Goal: Task Accomplishment & Management: Use online tool/utility

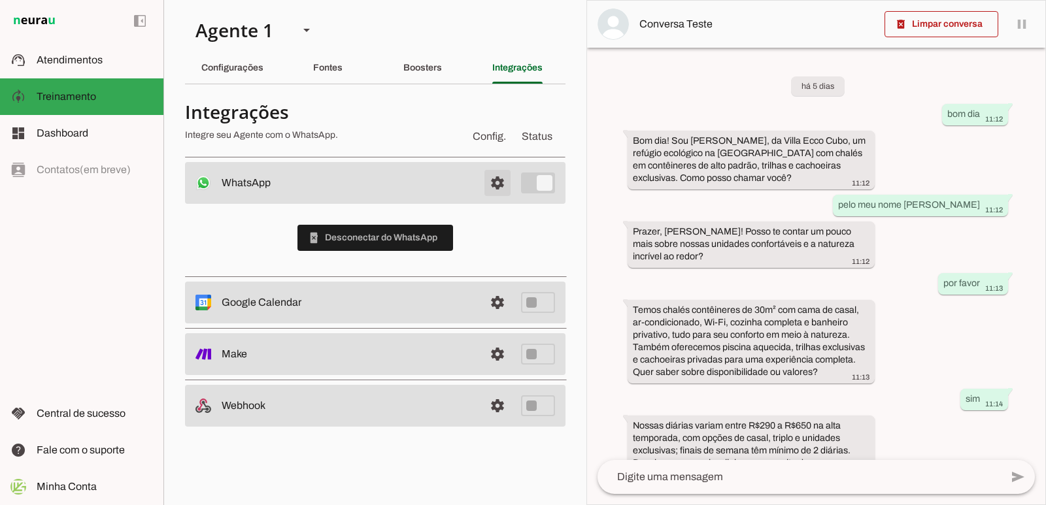
click at [500, 181] on span at bounding box center [497, 182] width 31 height 31
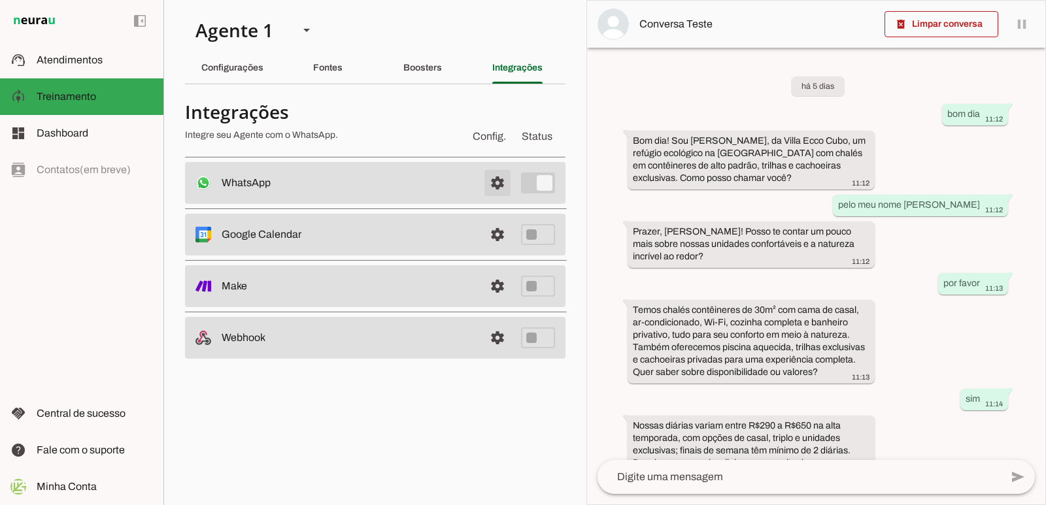
click at [500, 181] on span at bounding box center [497, 182] width 31 height 31
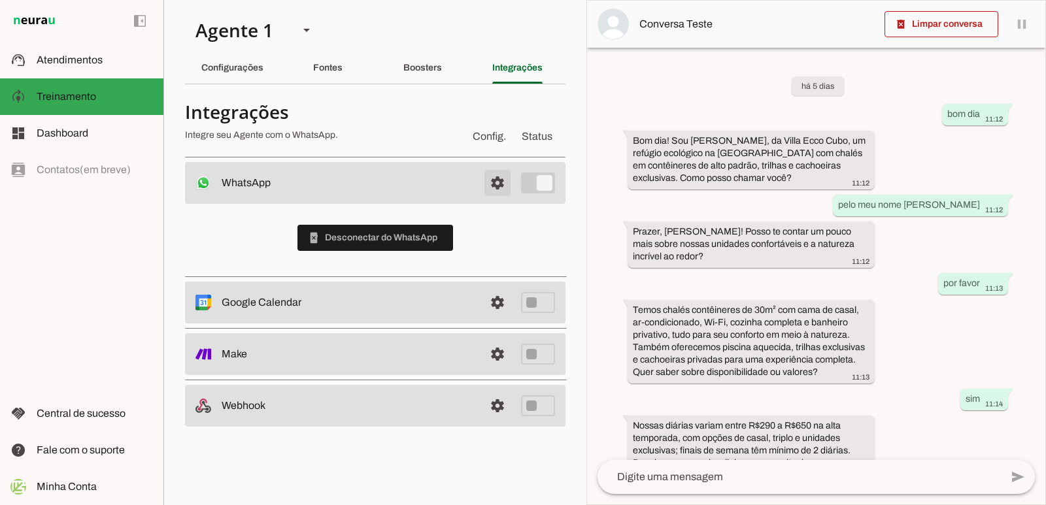
click at [486, 187] on span at bounding box center [497, 182] width 31 height 31
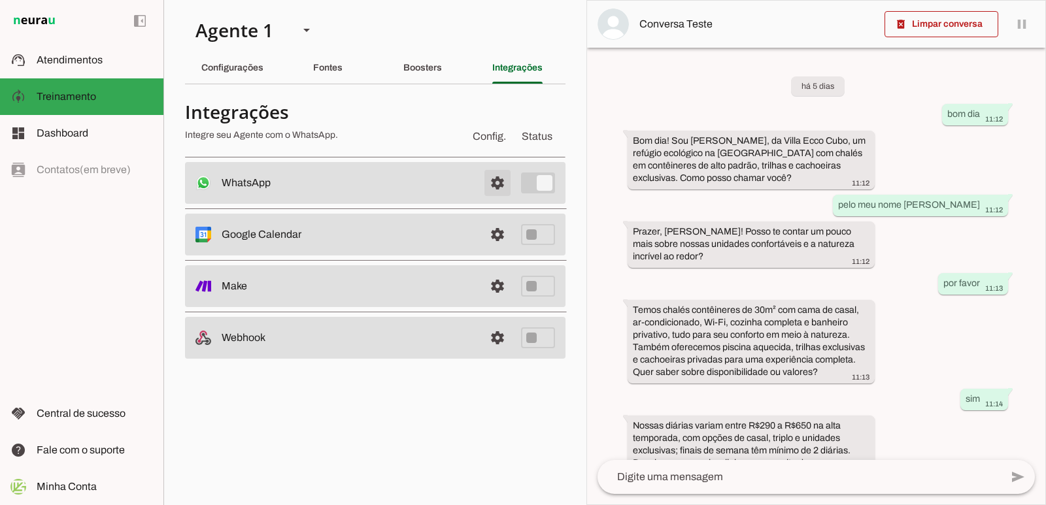
click at [494, 185] on span at bounding box center [497, 182] width 31 height 31
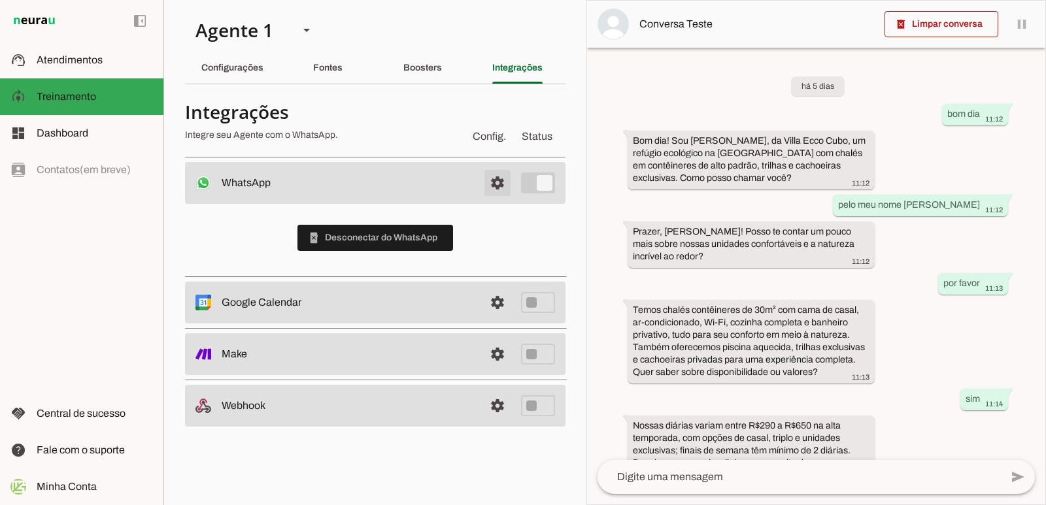
click at [494, 185] on span at bounding box center [497, 182] width 31 height 31
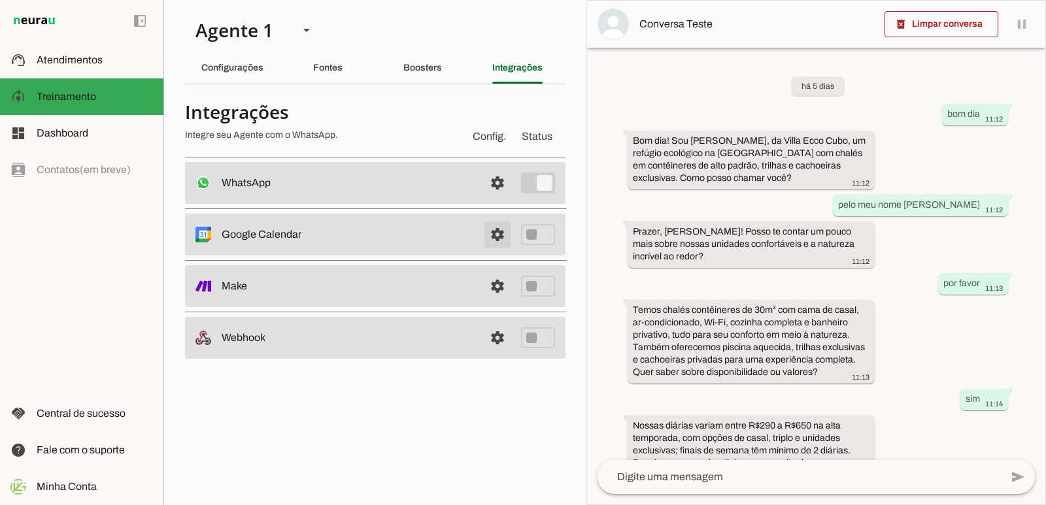
click at [501, 199] on span at bounding box center [497, 182] width 31 height 31
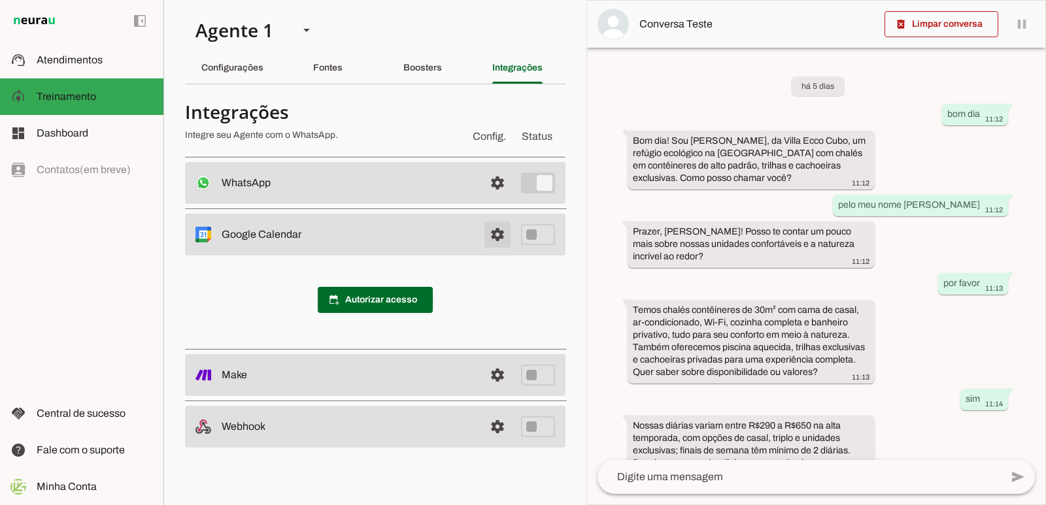
click at [501, 199] on span at bounding box center [497, 182] width 31 height 31
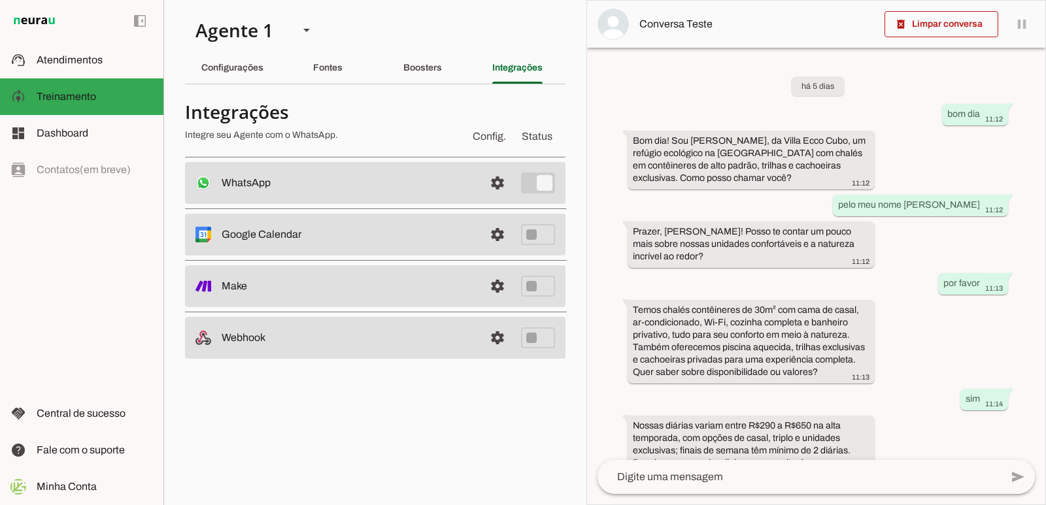
click at [504, 194] on span at bounding box center [497, 182] width 31 height 31
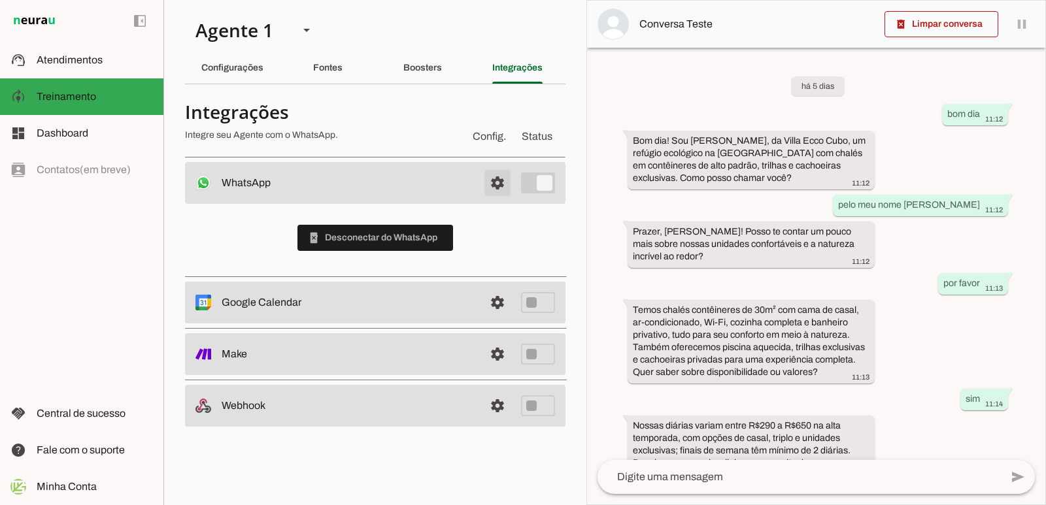
click at [503, 191] on span at bounding box center [497, 182] width 31 height 31
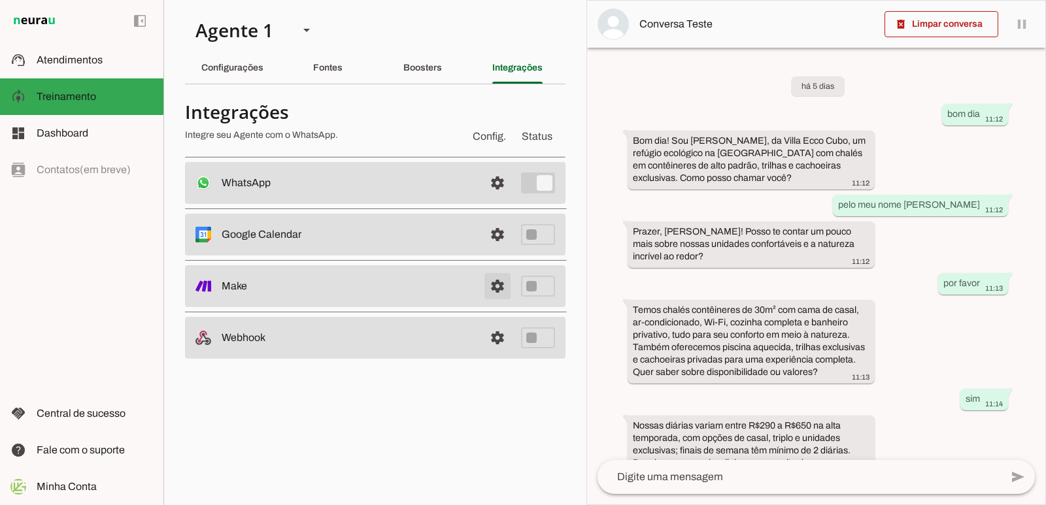
click at [500, 276] on link at bounding box center [497, 286] width 26 height 26
click at [73, 459] on md-item "help Fale com o suporte Fale com o suporte" at bounding box center [81, 450] width 163 height 37
click at [320, 59] on div "Fontes" at bounding box center [327, 67] width 29 height 31
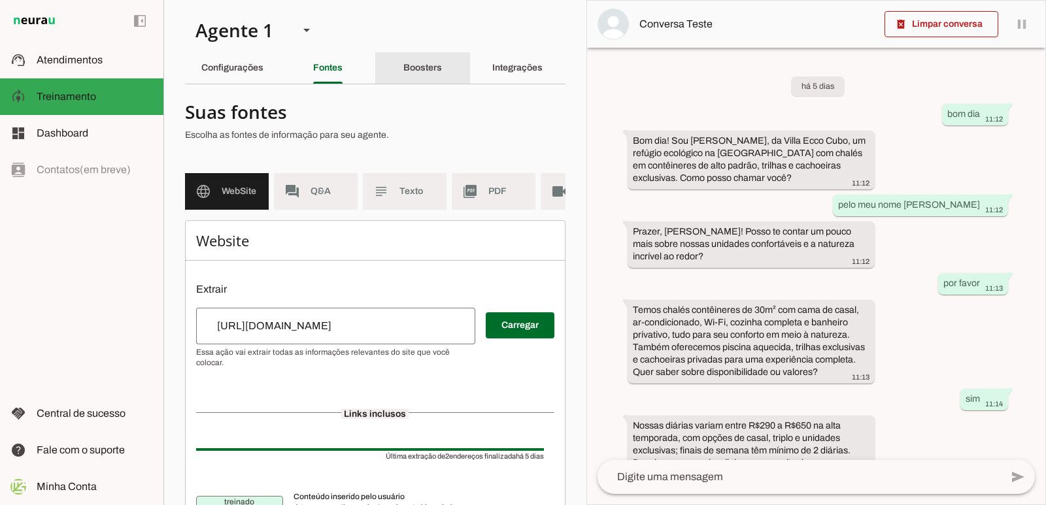
click at [403, 63] on div "Boosters" at bounding box center [422, 67] width 39 height 31
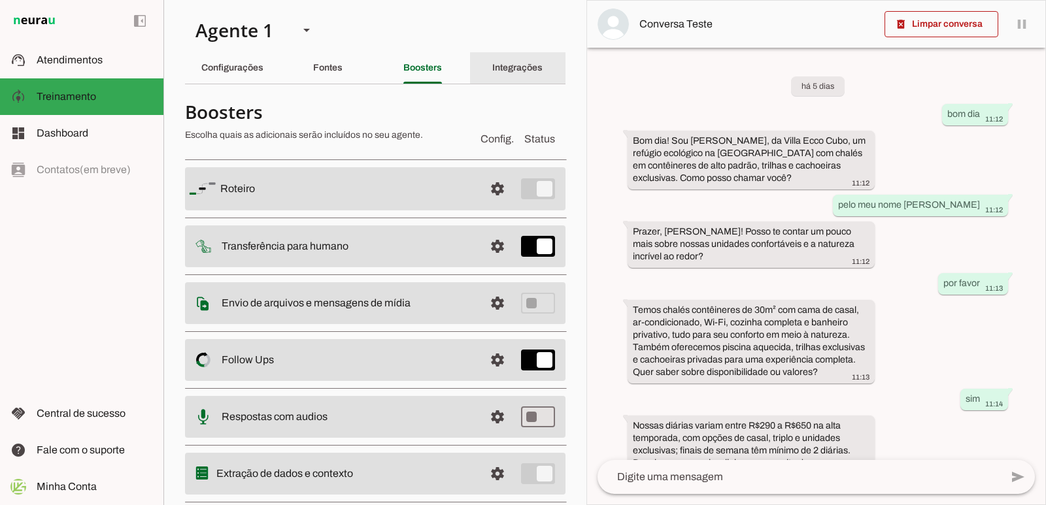
click at [492, 73] on div "Integrações" at bounding box center [517, 67] width 50 height 31
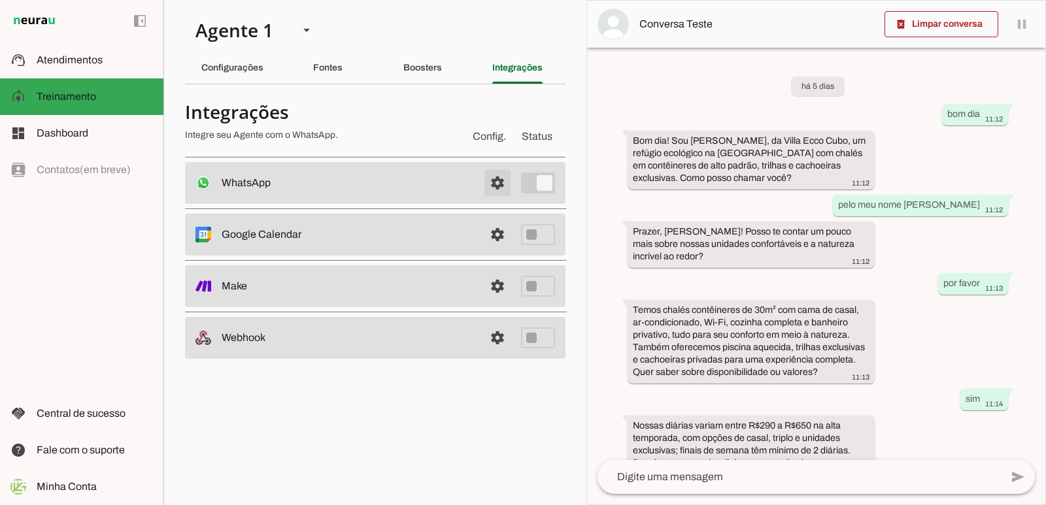
click at [495, 184] on span at bounding box center [497, 182] width 31 height 31
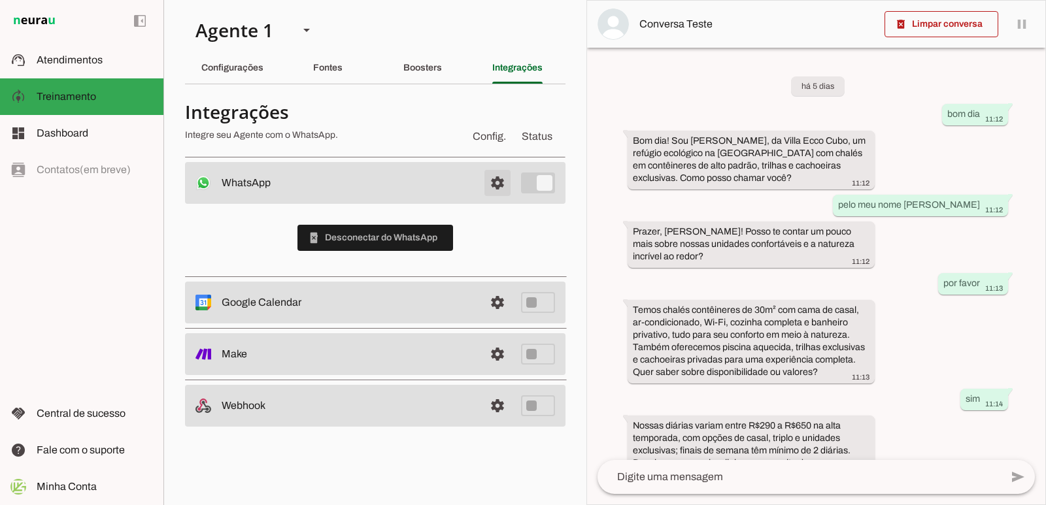
click at [495, 184] on span at bounding box center [497, 182] width 31 height 31
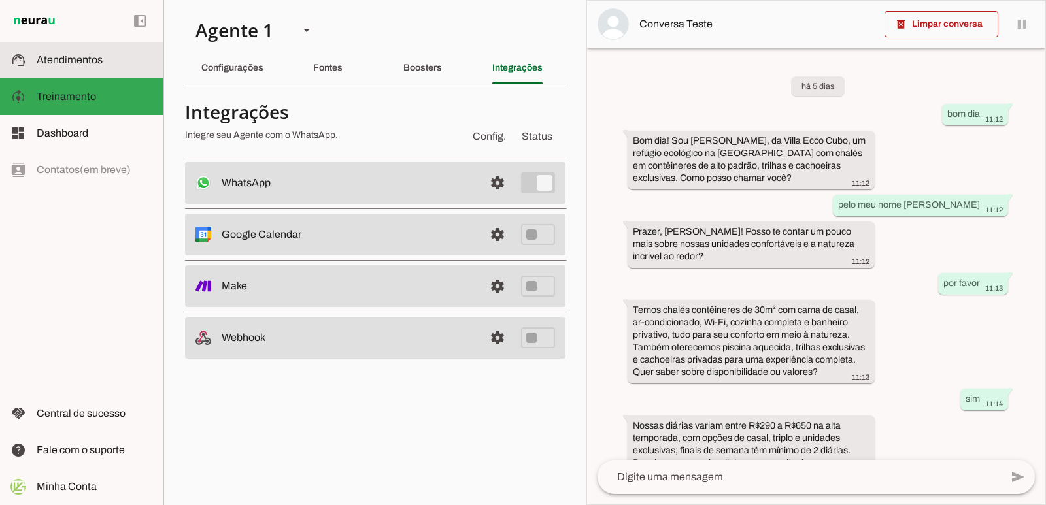
click at [95, 60] on span "Atendimentos" at bounding box center [70, 59] width 66 height 11
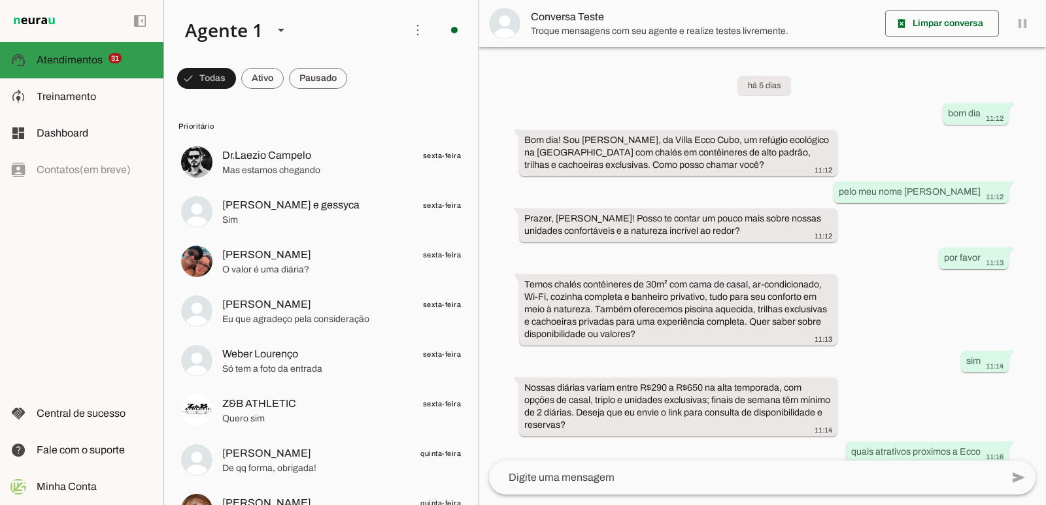
scroll to position [76, 0]
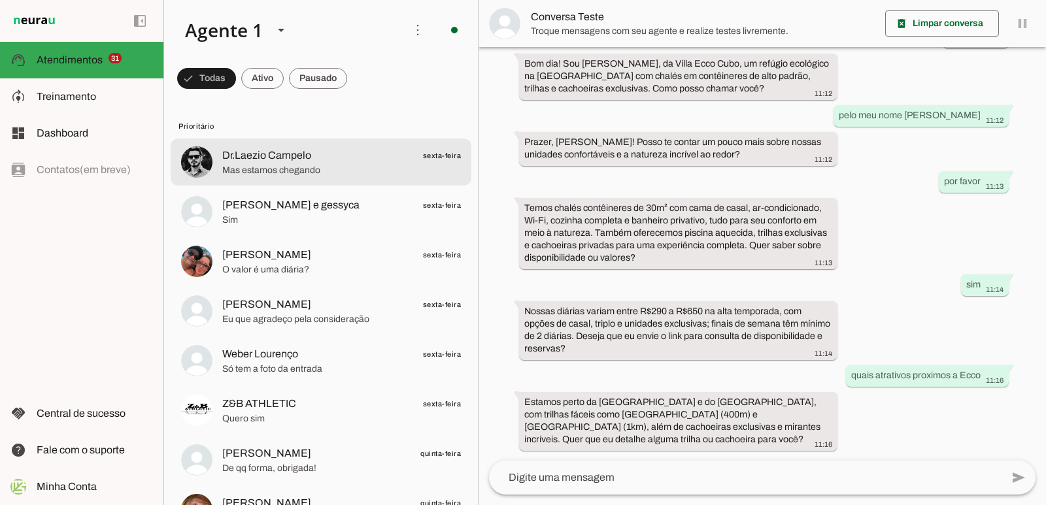
click at [375, 175] on span "Mas estamos chegando" at bounding box center [341, 170] width 239 height 13
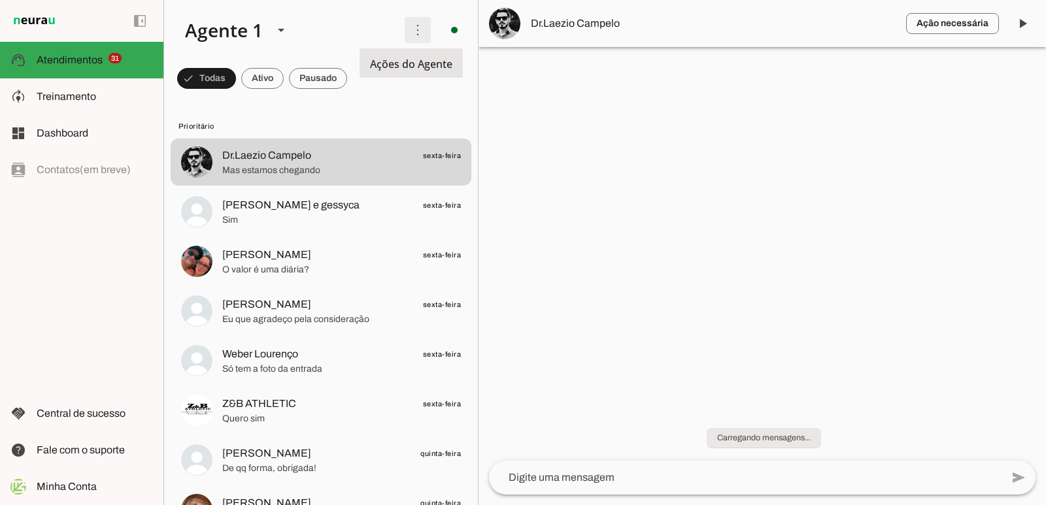
click at [410, 34] on span at bounding box center [417, 29] width 31 height 31
click at [548, 117] on div at bounding box center [761, 252] width 567 height 505
click at [416, 34] on span at bounding box center [417, 29] width 31 height 31
click at [580, 155] on div at bounding box center [761, 252] width 567 height 505
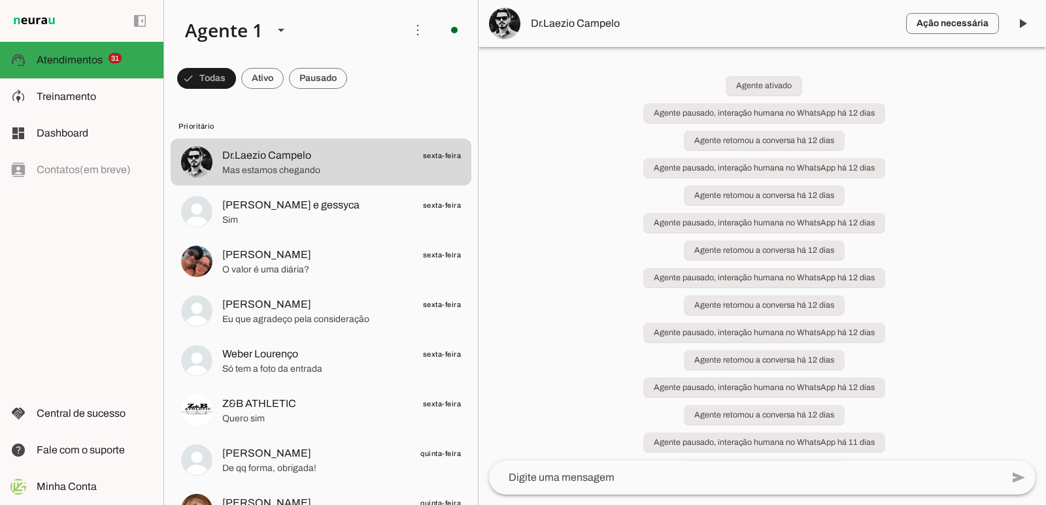
scroll to position [5260, 0]
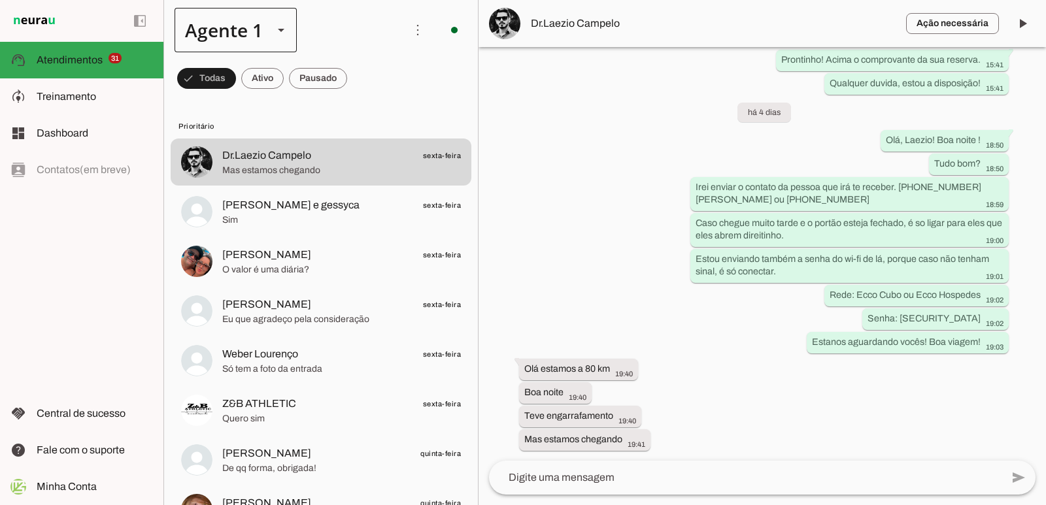
click at [282, 38] on div at bounding box center [280, 30] width 31 height 44
click at [406, 27] on span at bounding box center [417, 29] width 31 height 31
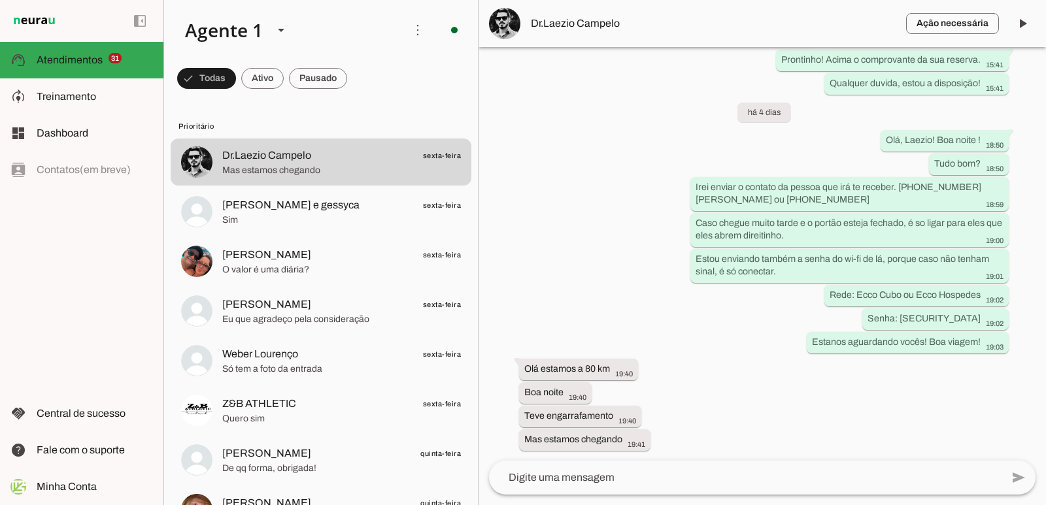
click at [572, 150] on div "Agente ativado Agente pausado, interação humana no WhatsApp há 12 dias Agente r…" at bounding box center [761, 254] width 567 height 414
click at [404, 25] on span at bounding box center [417, 29] width 31 height 31
click at [548, 159] on div "Agente ativado Agente pausado, interação humana no WhatsApp há 12 dias Agente r…" at bounding box center [761, 254] width 567 height 414
click at [418, 34] on span at bounding box center [417, 29] width 31 height 31
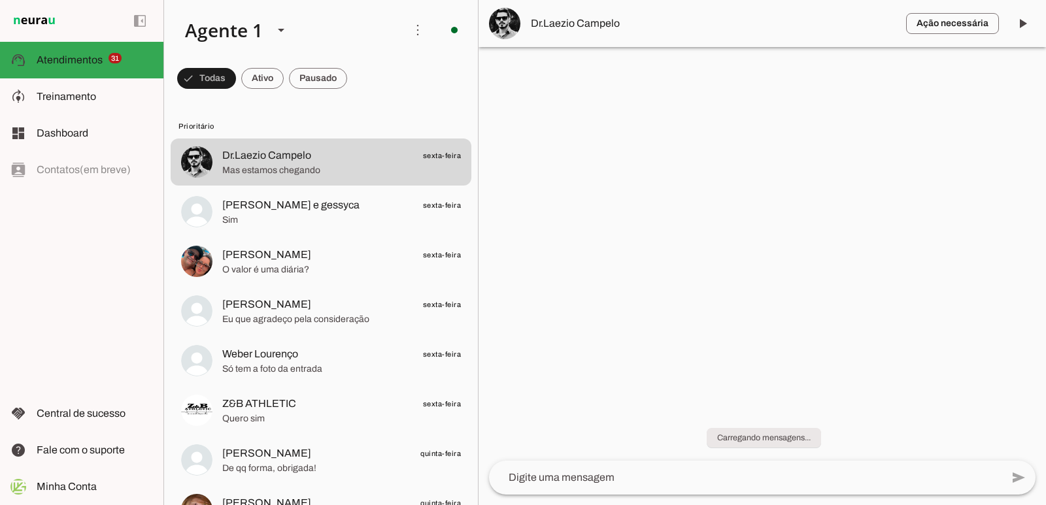
scroll to position [0, 0]
